Goal: Manage account settings

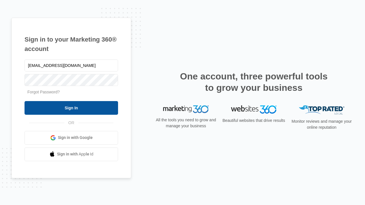
click at [71, 108] on input "Sign In" at bounding box center [72, 108] width 94 height 14
